Goal: Information Seeking & Learning: Learn about a topic

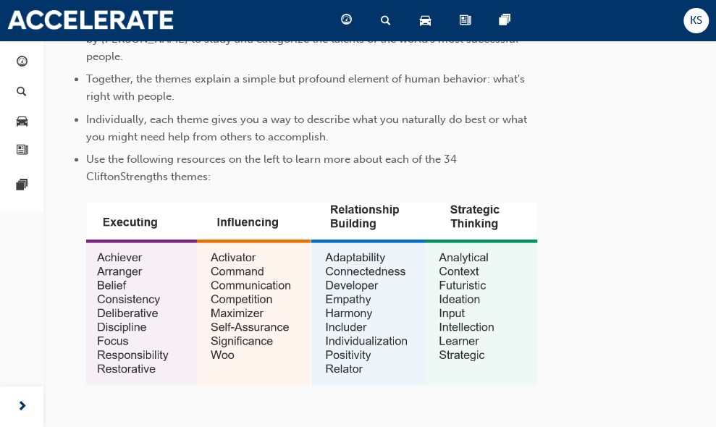
scroll to position [530, 0]
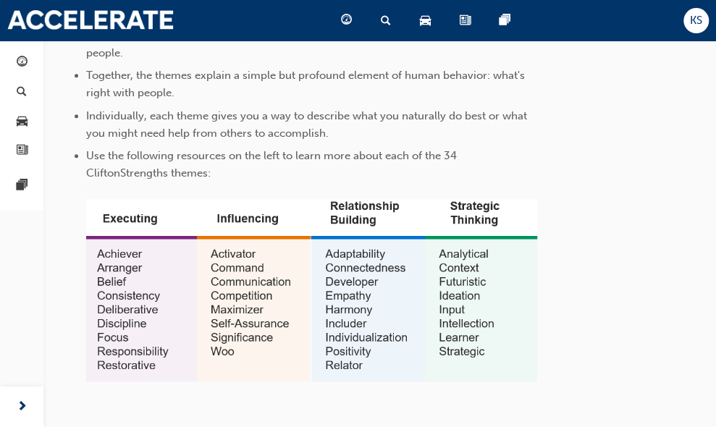
click at [471, 229] on img at bounding box center [311, 290] width 451 height 183
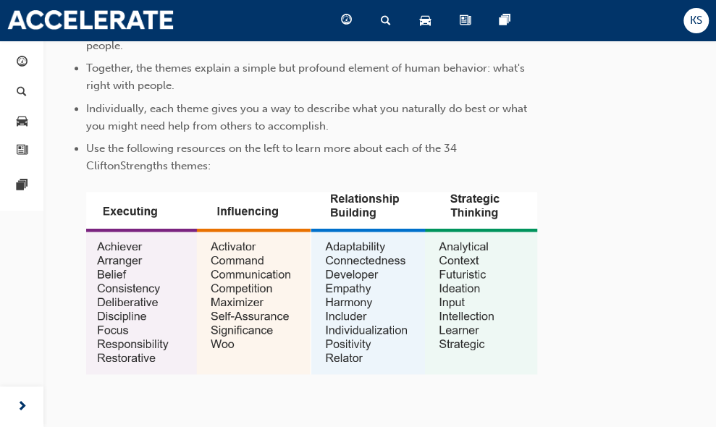
scroll to position [541, 0]
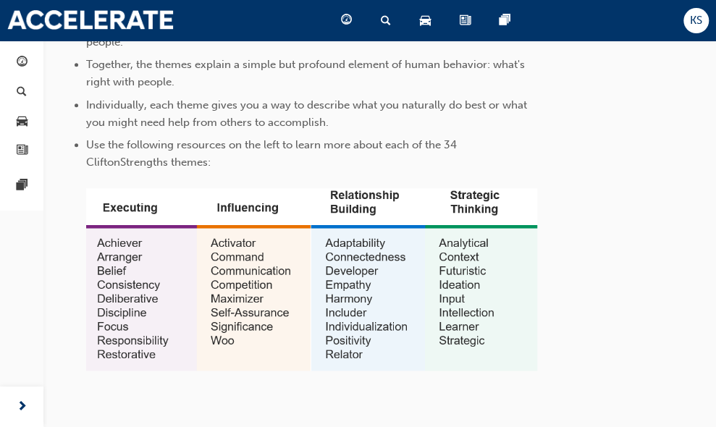
click at [477, 192] on img at bounding box center [311, 279] width 451 height 183
click at [473, 221] on img at bounding box center [311, 279] width 451 height 183
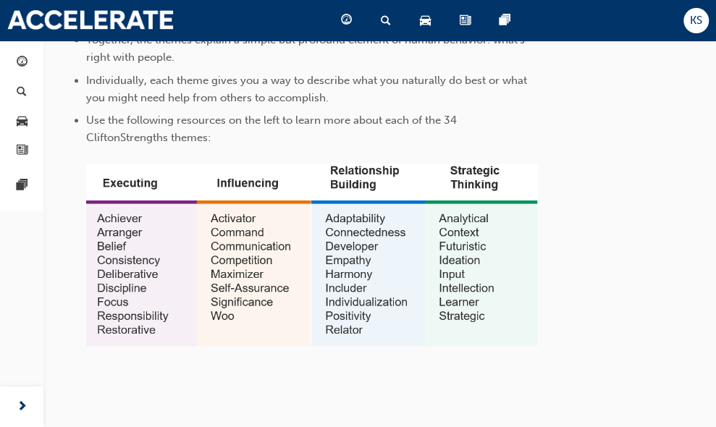
scroll to position [607, 0]
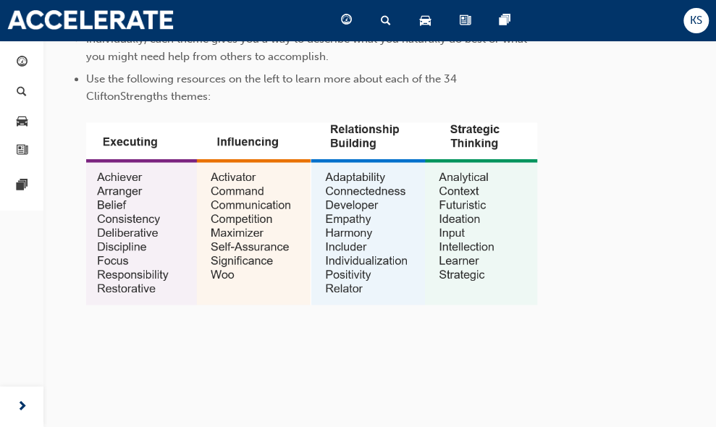
click at [119, 160] on img at bounding box center [311, 213] width 451 height 183
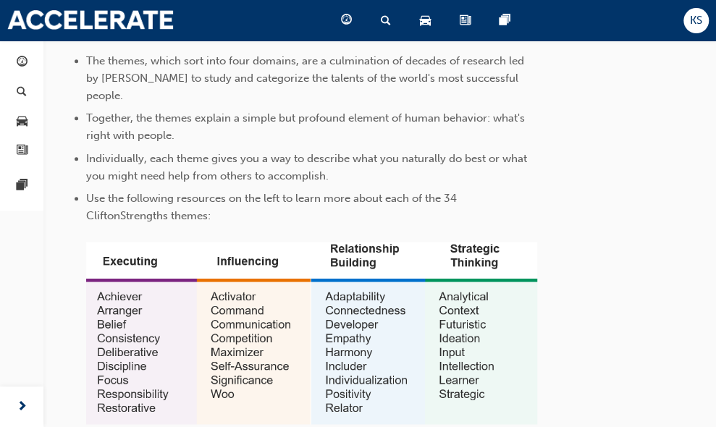
scroll to position [487, 0]
click at [376, 287] on img at bounding box center [311, 334] width 451 height 183
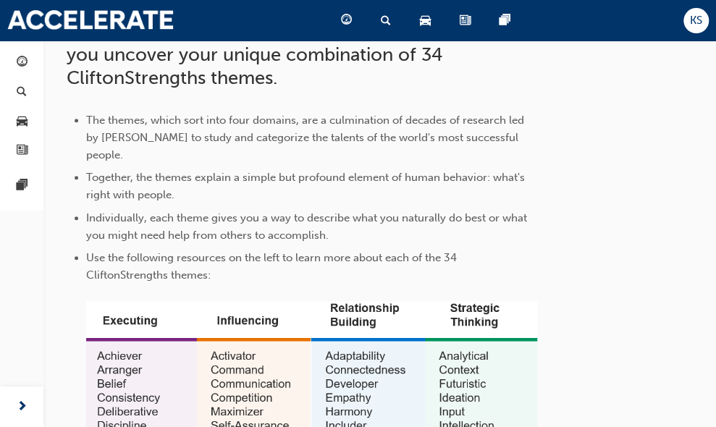
scroll to position [618, 0]
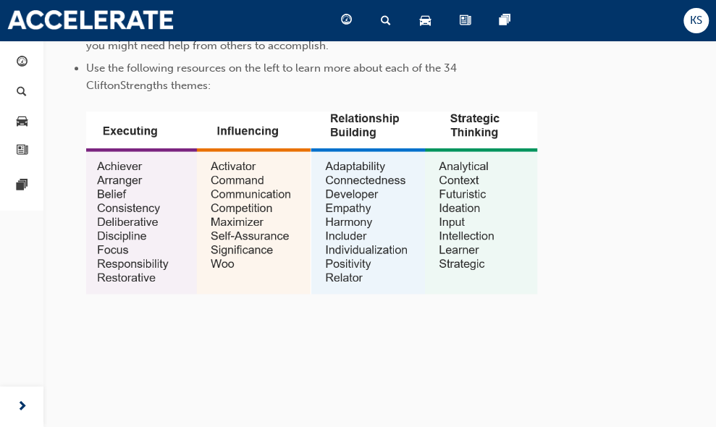
click at [453, 183] on img at bounding box center [311, 203] width 451 height 183
click at [464, 241] on img at bounding box center [311, 203] width 451 height 183
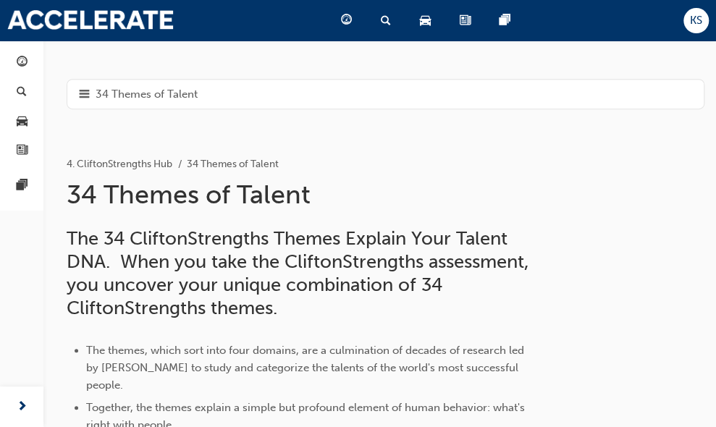
scroll to position [198, 0]
click at [218, 163] on li "34 Themes of Talent" at bounding box center [233, 164] width 92 height 17
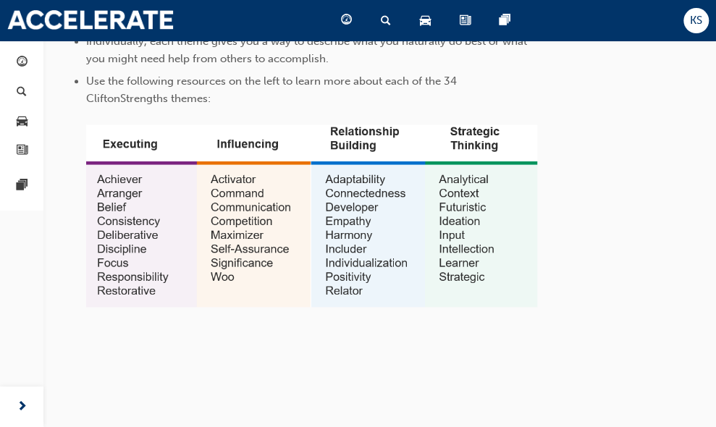
scroll to position [606, 0]
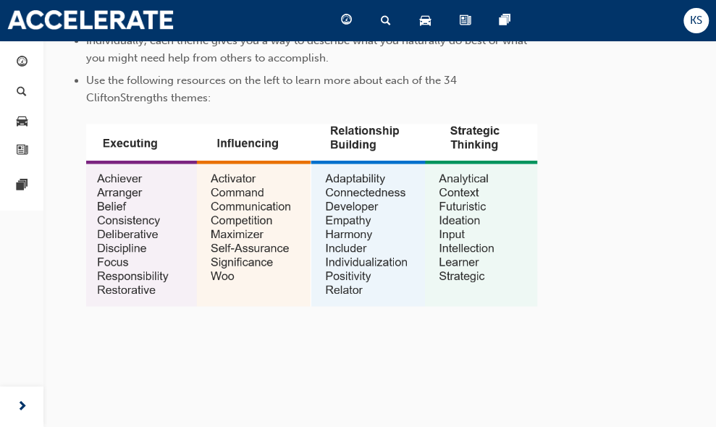
click at [445, 233] on img at bounding box center [311, 215] width 451 height 183
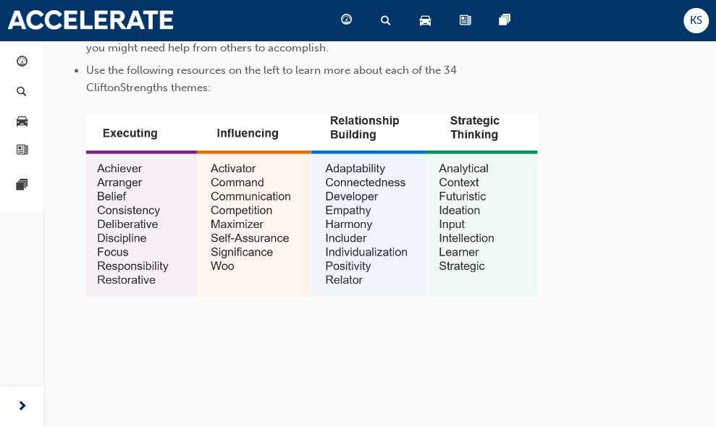
scroll to position [617, 0]
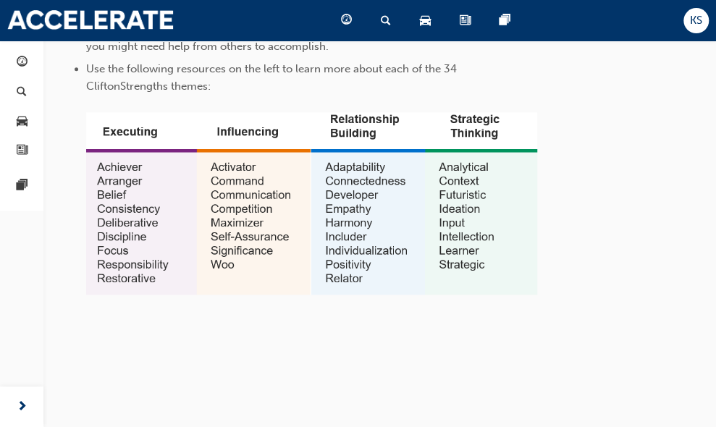
click at [241, 117] on img at bounding box center [311, 203] width 451 height 183
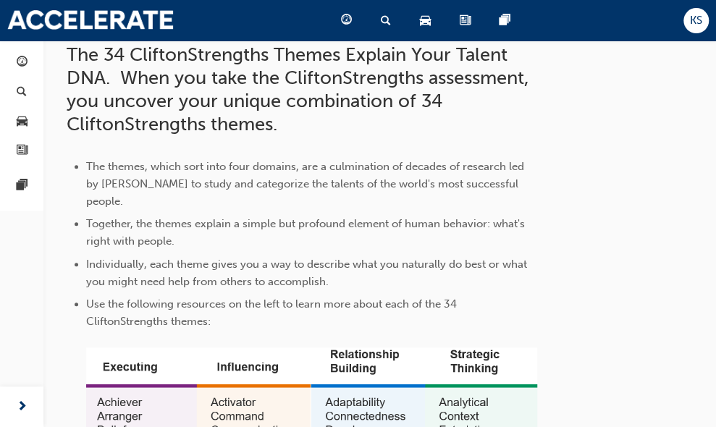
scroll to position [381, 0]
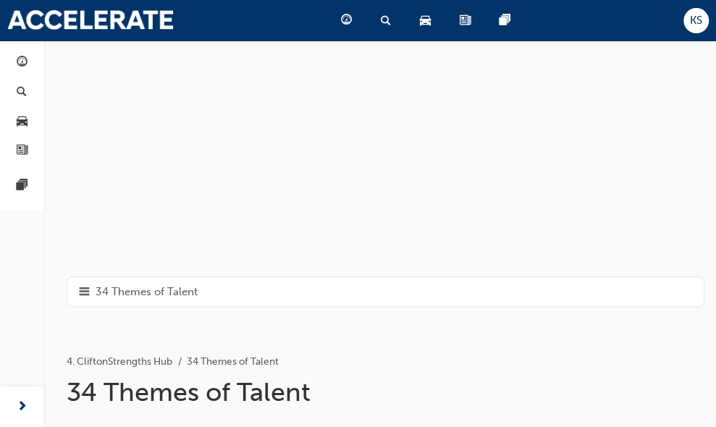
click at [79, 293] on span "hamburger-icon" at bounding box center [84, 292] width 11 height 18
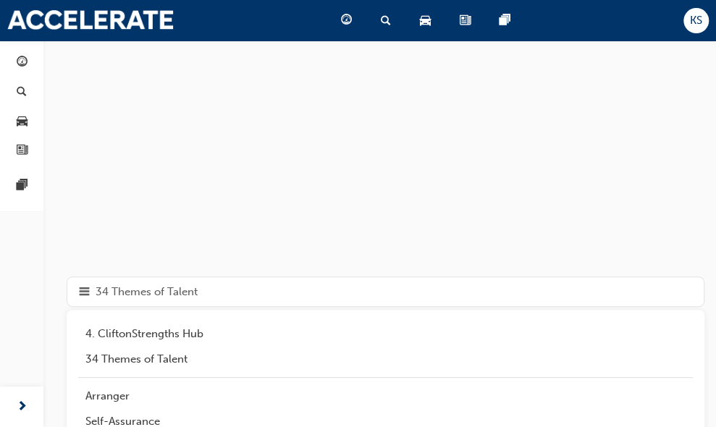
click at [79, 293] on span "hamburger-icon" at bounding box center [84, 292] width 11 height 18
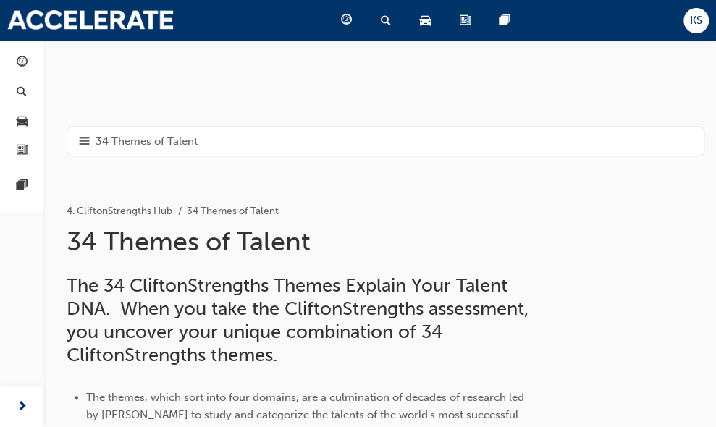
scroll to position [156, 0]
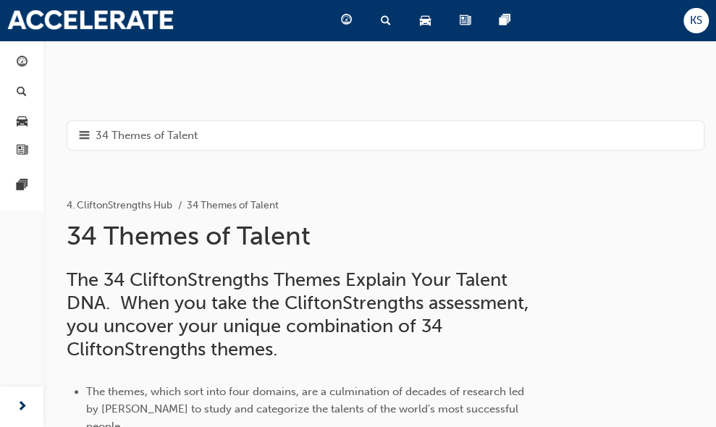
click at [79, 137] on span "hamburger-icon" at bounding box center [84, 136] width 11 height 18
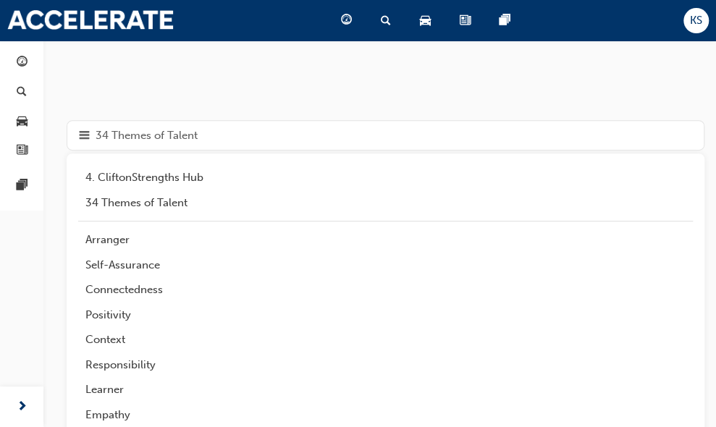
click at [79, 137] on span "hamburger-icon" at bounding box center [84, 136] width 11 height 18
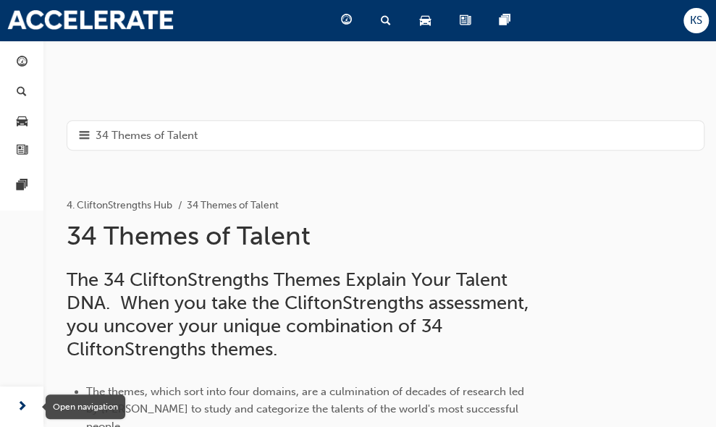
click at [18, 414] on span "next-icon" at bounding box center [22, 407] width 11 height 18
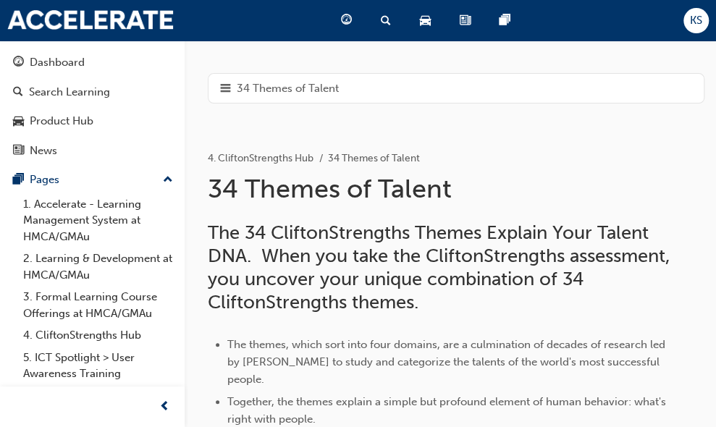
click at [149, 398] on div at bounding box center [92, 407] width 185 height 41
click at [154, 402] on div "button" at bounding box center [164, 407] width 29 height 29
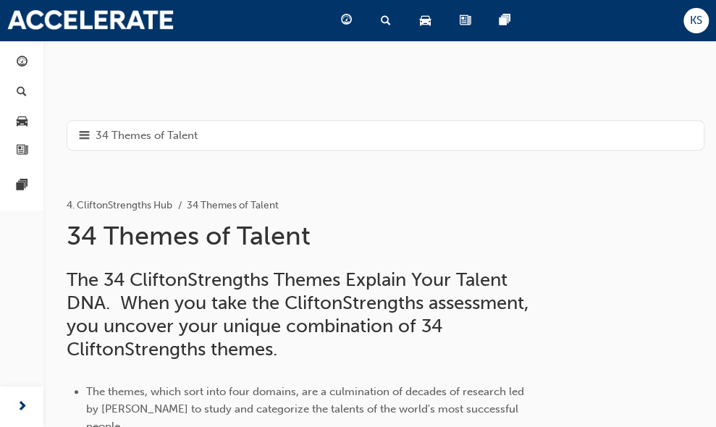
click at [79, 128] on span "hamburger-icon" at bounding box center [84, 136] width 11 height 18
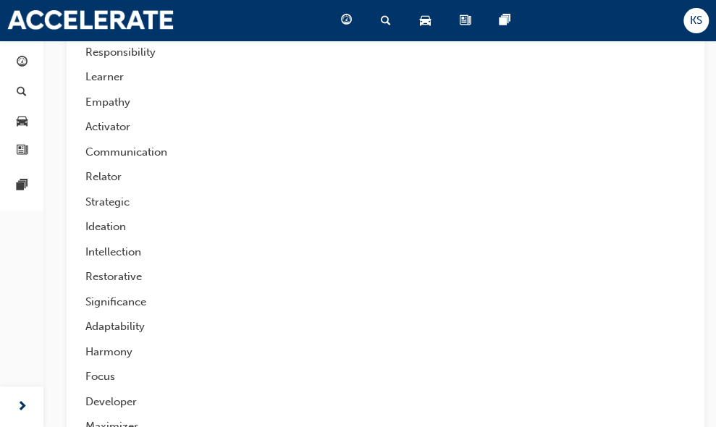
scroll to position [485, 0]
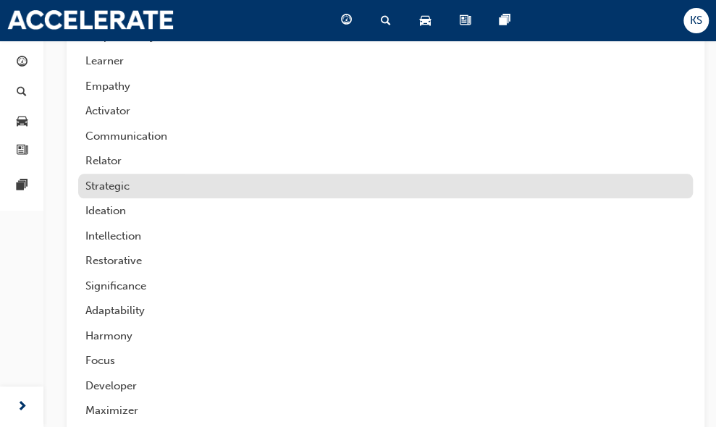
click at [120, 185] on div "Strategic" at bounding box center [385, 186] width 601 height 17
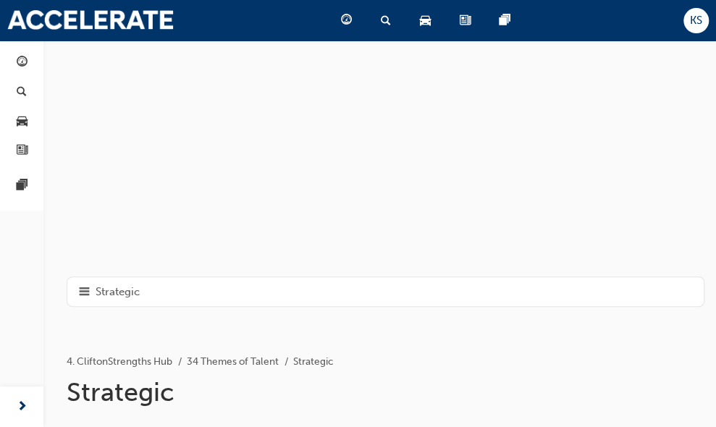
click at [79, 296] on span "hamburger-icon" at bounding box center [84, 292] width 11 height 18
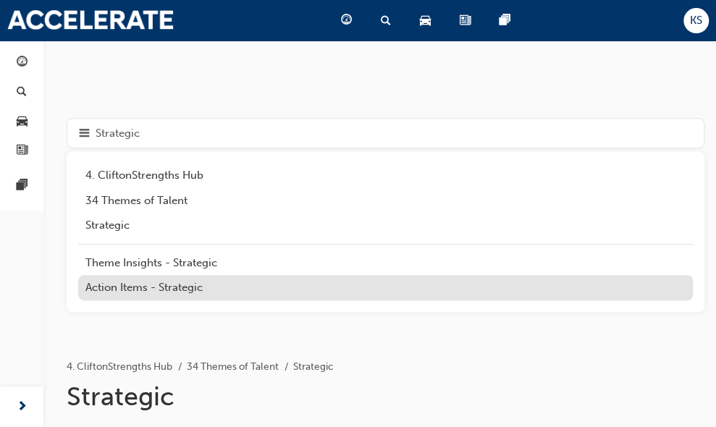
scroll to position [157, 0]
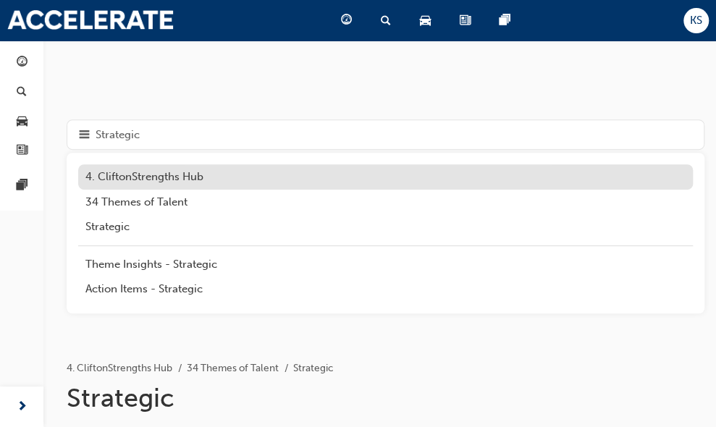
click at [151, 172] on div "4. CliftonStrengths Hub" at bounding box center [385, 177] width 601 height 17
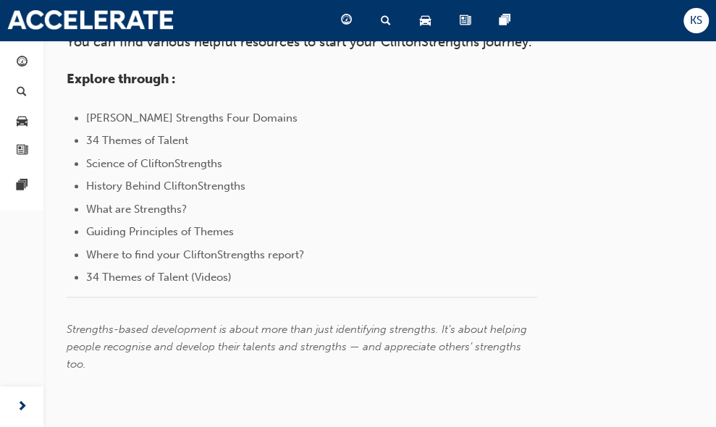
scroll to position [461, 0]
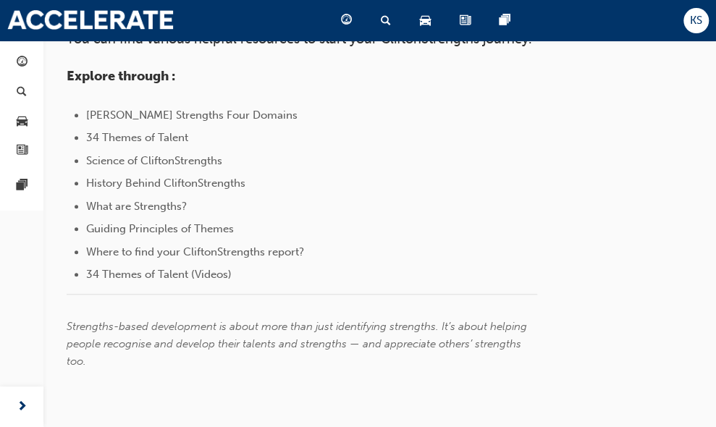
click at [195, 273] on span "34 Themes of Talent (Videos)" at bounding box center [159, 274] width 146 height 13
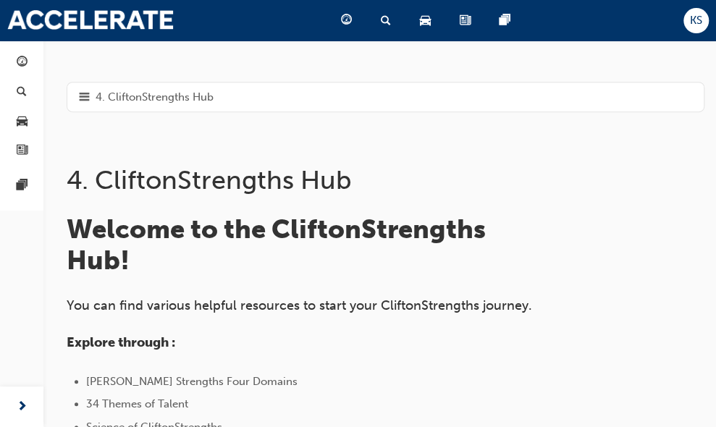
scroll to position [199, 0]
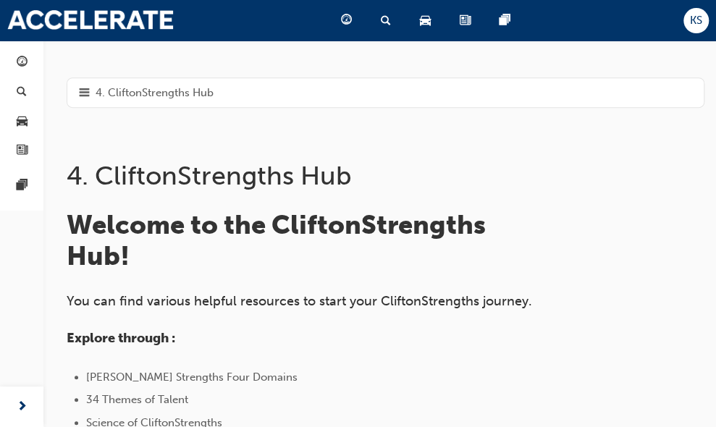
click at [79, 92] on span "hamburger-icon" at bounding box center [84, 93] width 11 height 18
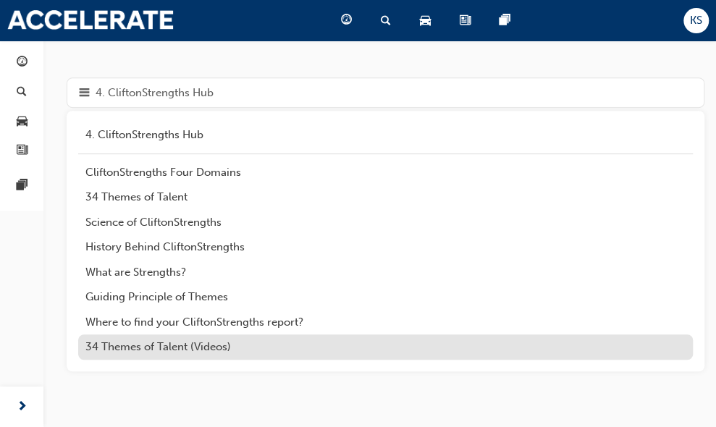
click at [161, 344] on div "34 Themes of Talent (Videos)" at bounding box center [385, 347] width 601 height 17
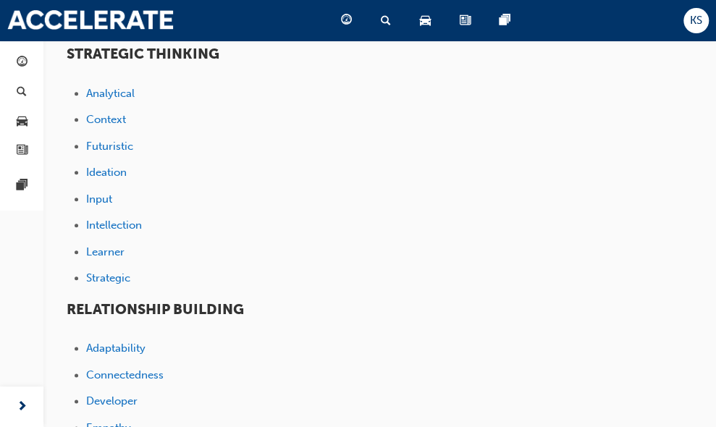
scroll to position [467, 0]
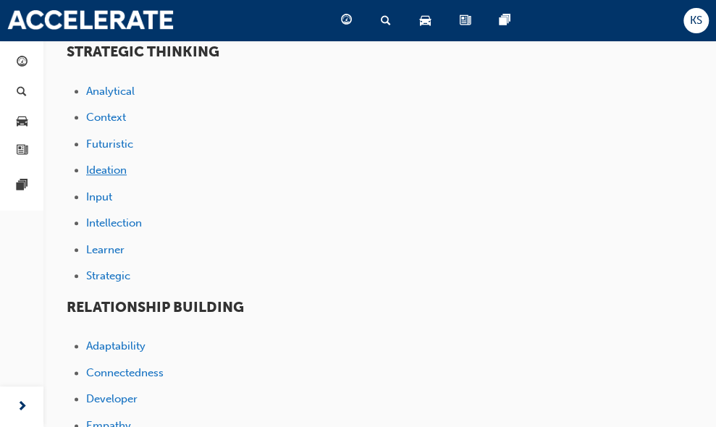
click at [97, 165] on span "Ideation" at bounding box center [106, 170] width 41 height 13
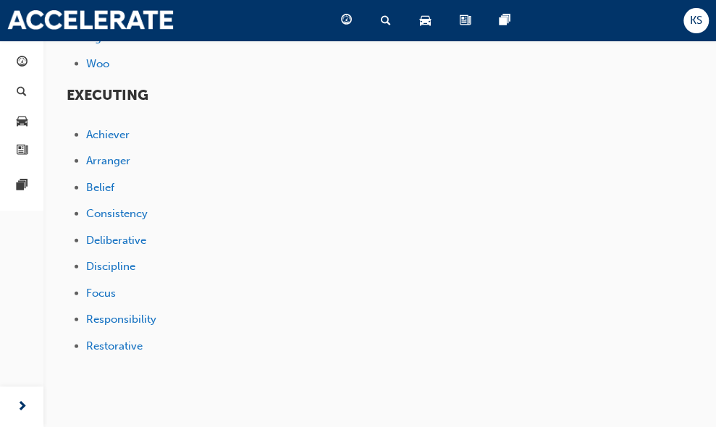
scroll to position [1217, 0]
click at [103, 180] on span "Belief" at bounding box center [100, 186] width 28 height 13
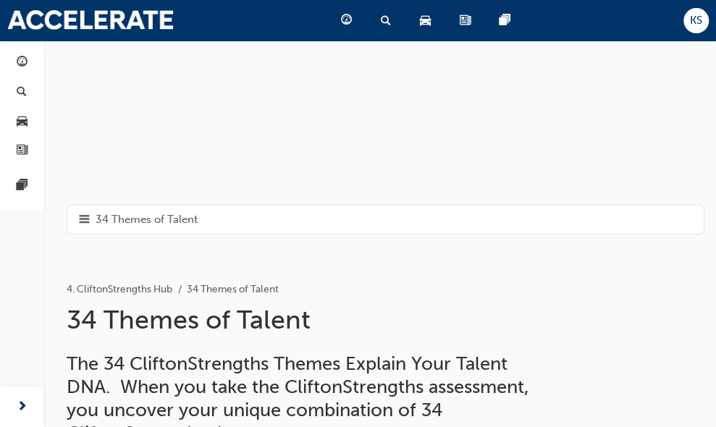
scroll to position [23, 0]
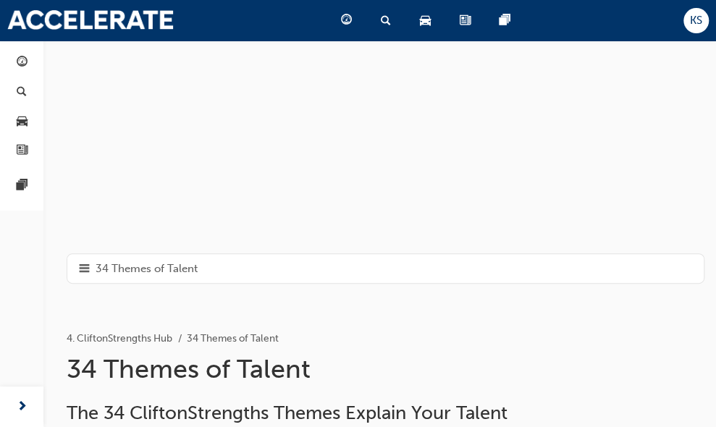
click at [79, 262] on span "hamburger-icon" at bounding box center [84, 269] width 11 height 18
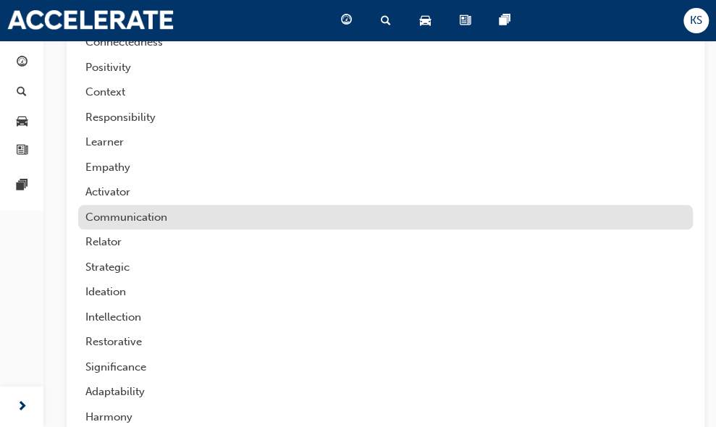
scroll to position [406, 0]
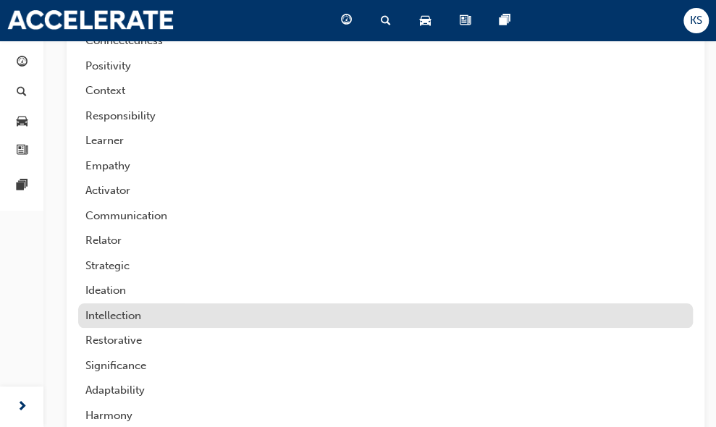
click at [117, 314] on div "Intellection" at bounding box center [385, 316] width 601 height 17
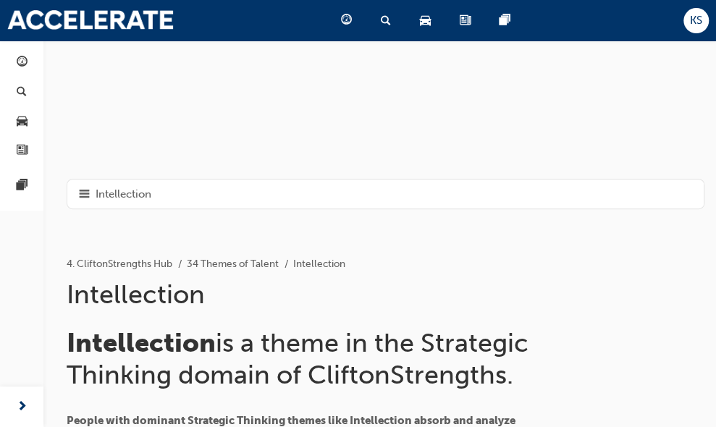
scroll to position [97, 0]
